Goal: Task Accomplishment & Management: Use online tool/utility

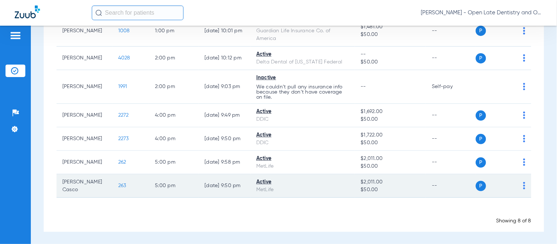
scroll to position [133, 0]
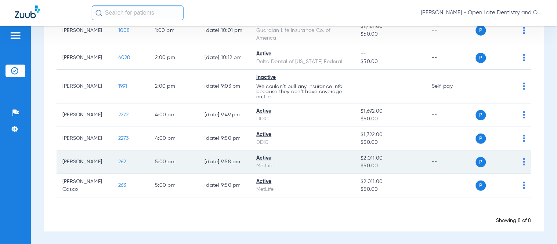
click at [118, 163] on span "262" at bounding box center [122, 161] width 8 height 5
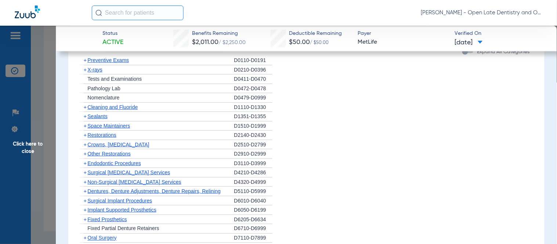
scroll to position [857, 0]
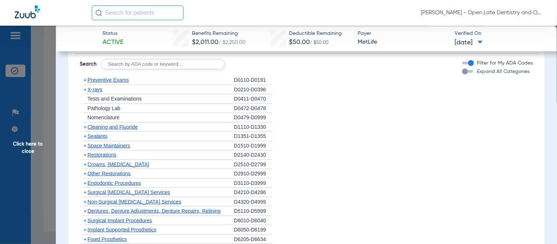
click at [84, 87] on span "+" at bounding box center [85, 90] width 3 height 6
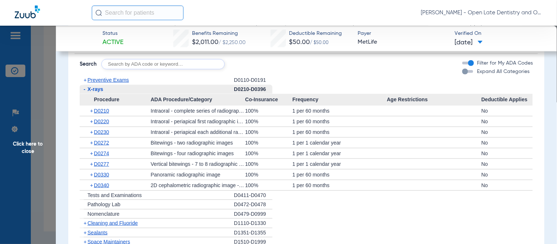
click at [92, 148] on span "+" at bounding box center [92, 153] width 4 height 10
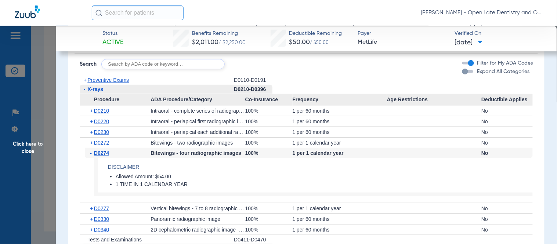
click at [92, 148] on span "-" at bounding box center [92, 153] width 4 height 10
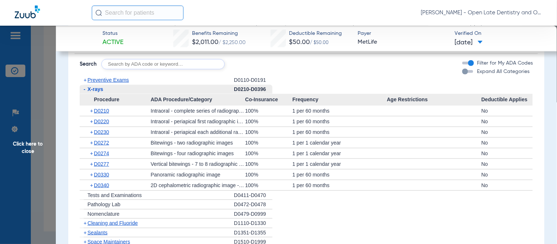
click at [92, 138] on span "+" at bounding box center [92, 143] width 4 height 10
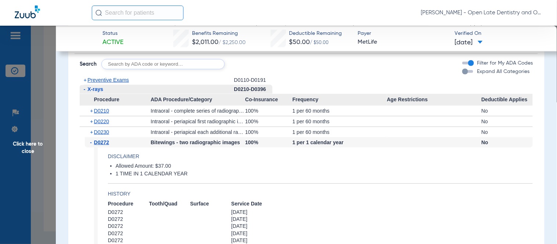
click at [91, 137] on span "-" at bounding box center [92, 142] width 4 height 10
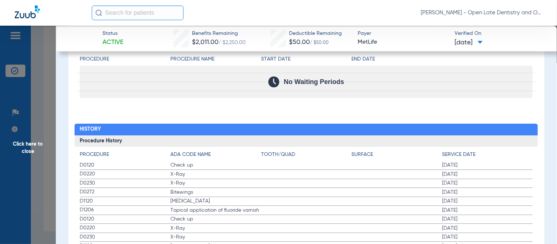
scroll to position [1265, 0]
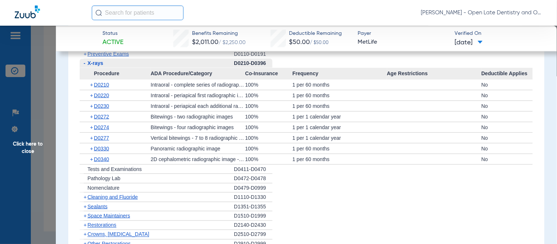
scroll to position [897, 0]
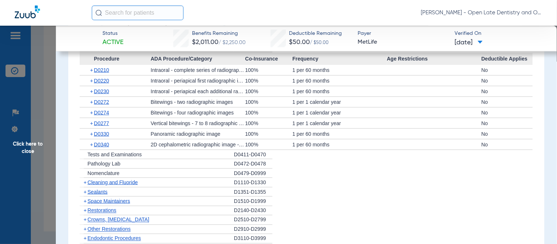
click at [85, 180] on span "+" at bounding box center [85, 183] width 3 height 6
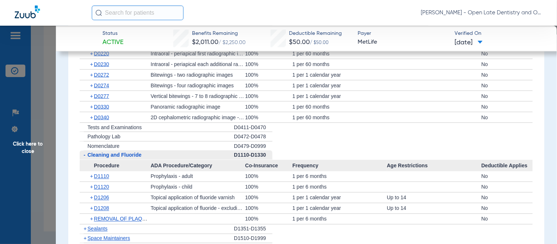
scroll to position [938, 0]
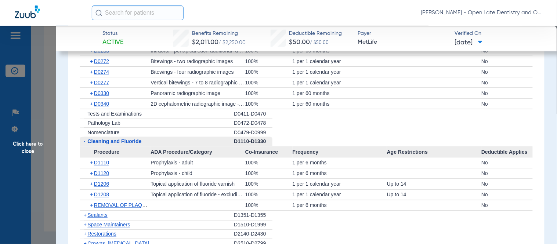
click at [91, 179] on span "+" at bounding box center [92, 184] width 4 height 10
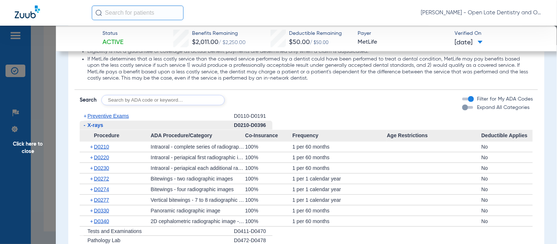
scroll to position [816, 0]
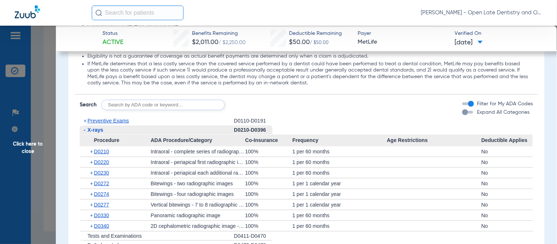
click at [144, 15] on input "text" at bounding box center [138, 13] width 92 height 15
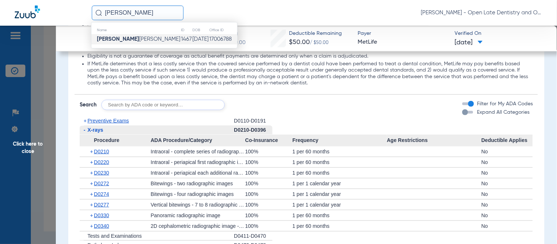
type input "[PERSON_NAME]"
click at [118, 38] on span "[PERSON_NAME]" at bounding box center [138, 39] width 83 height 6
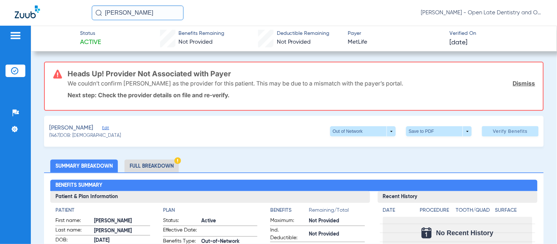
click at [102, 127] on span "Edit" at bounding box center [105, 129] width 7 height 7
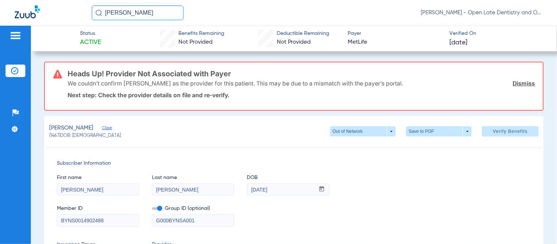
click at [521, 82] on link "Dismiss" at bounding box center [524, 83] width 22 height 7
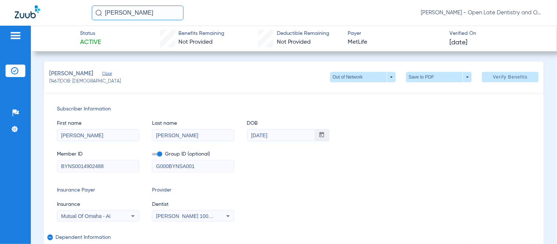
click at [326, 141] on div "First name [PERSON_NAME] Last name [PERSON_NAME] DOB mm / dd / yyyy [DATE] Memb…" at bounding box center [294, 142] width 474 height 59
drag, startPoint x: 342, startPoint y: 211, endPoint x: 376, endPoint y: 215, distance: 34.4
click at [343, 211] on div "Insurance Payer Insurance Mutual Of Omaha - Ai Provider Dentist [PERSON_NAME] 1…" at bounding box center [294, 204] width 474 height 35
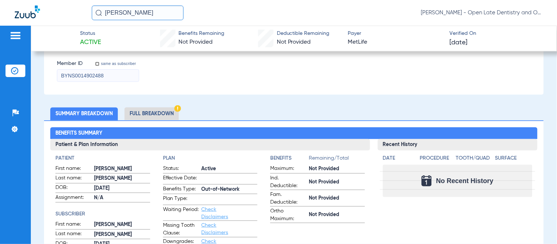
scroll to position [204, 0]
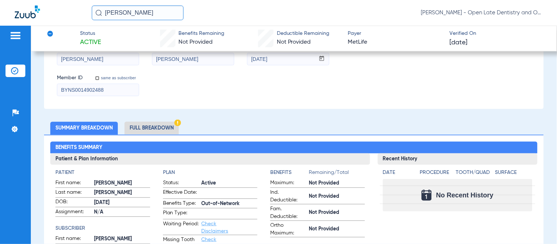
click at [147, 129] on li "Full Breakdown" at bounding box center [151, 128] width 54 height 13
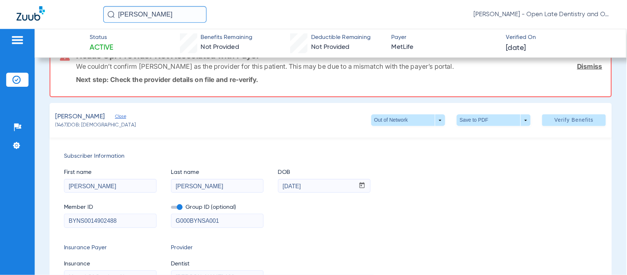
scroll to position [28, 0]
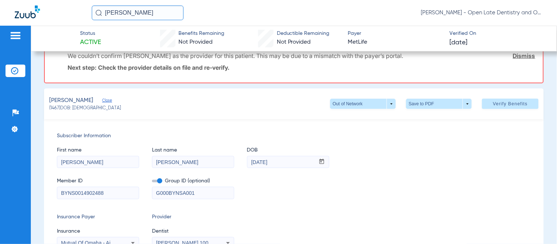
click at [485, 156] on div "First name [PERSON_NAME] Last name [PERSON_NAME] DOB mm / dd / yyyy [DATE]" at bounding box center [294, 154] width 474 height 28
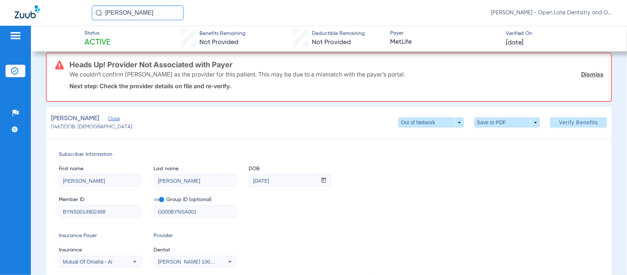
scroll to position [0, 0]
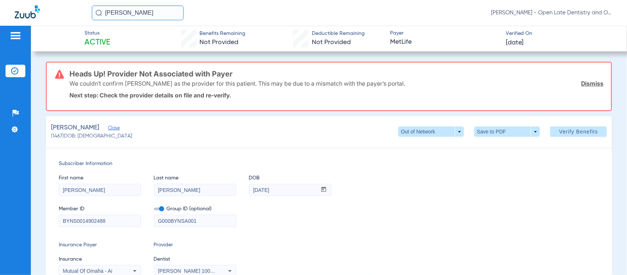
click at [557, 192] on div "First name [PERSON_NAME] Last name [PERSON_NAME] DOB mm / dd / yyyy [DATE]" at bounding box center [329, 181] width 540 height 28
click at [456, 173] on div "First name [PERSON_NAME] Last name [PERSON_NAME] DOB mm / dd / yyyy [DATE]" at bounding box center [329, 181] width 540 height 28
click at [557, 83] on link "Dismiss" at bounding box center [592, 83] width 22 height 7
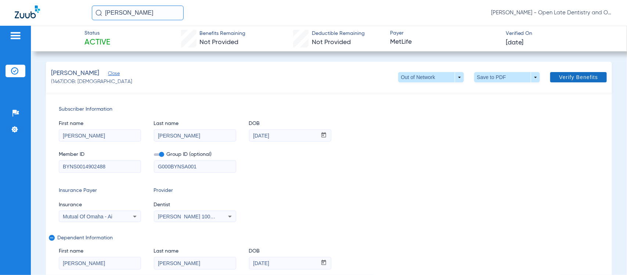
click at [557, 78] on span "Verify Benefits" at bounding box center [578, 77] width 39 height 6
